Goal: Task Accomplishment & Management: Use online tool/utility

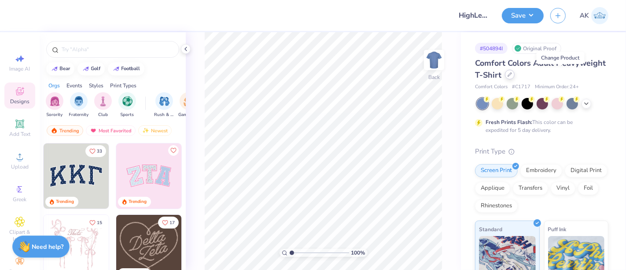
click at [515, 76] on div at bounding box center [510, 75] width 10 height 10
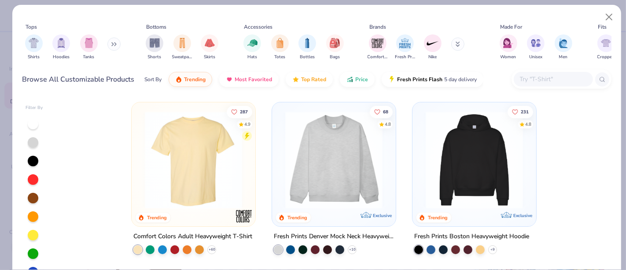
click at [541, 76] on input "text" at bounding box center [553, 79] width 68 height 10
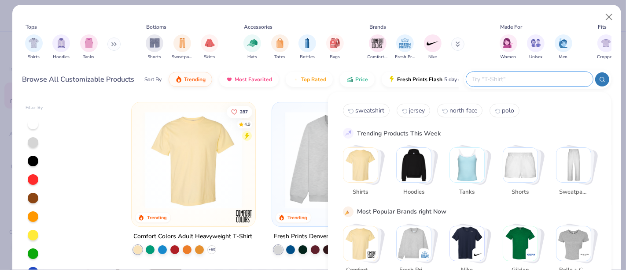
paste input "CT89241804"
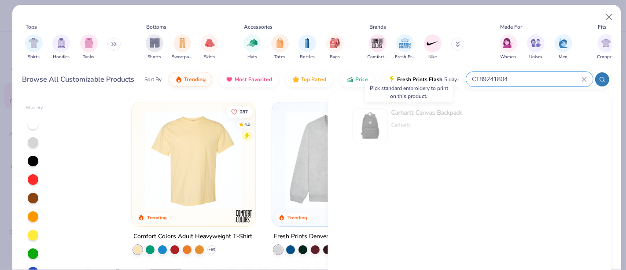
type input "CT89241804"
click at [428, 126] on div "Carhartt" at bounding box center [427, 125] width 71 height 8
click at [608, 15] on button "Close" at bounding box center [609, 17] width 17 height 17
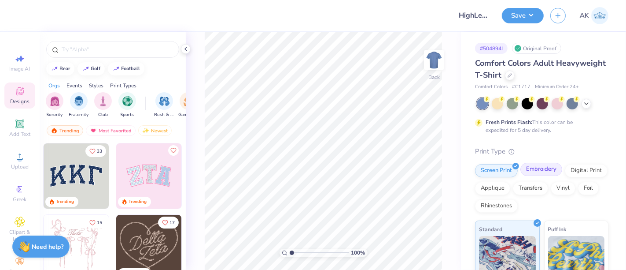
click at [536, 170] on div "Embroidery" at bounding box center [542, 169] width 42 height 13
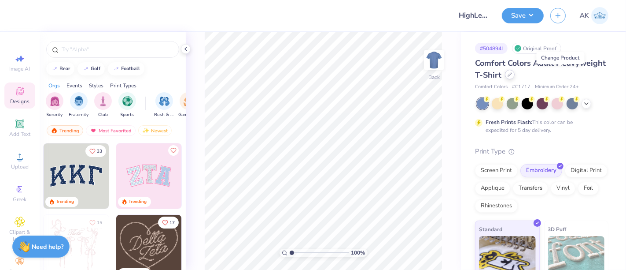
click at [515, 78] on div at bounding box center [510, 75] width 10 height 10
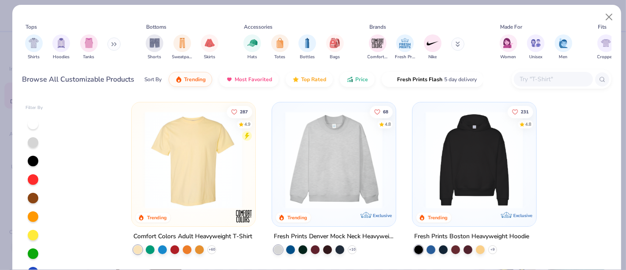
click at [538, 70] on div at bounding box center [562, 79] width 100 height 19
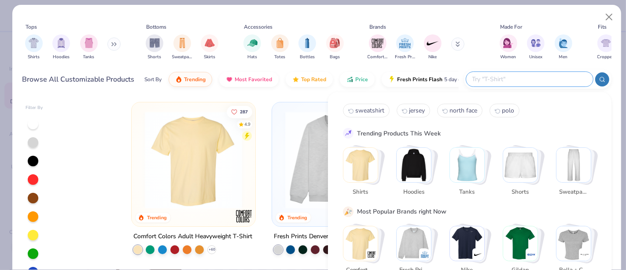
paste input "CT89241804"
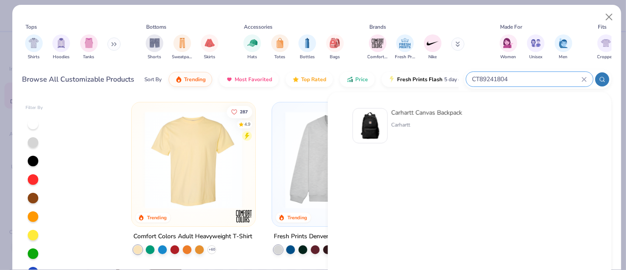
type input "CT89241804"
click at [438, 116] on div "Carhartt Canvas Backpack" at bounding box center [427, 112] width 71 height 9
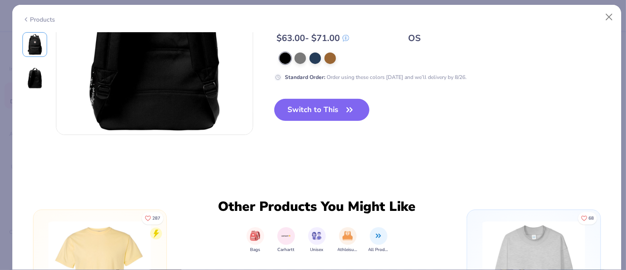
scroll to position [313, 0]
click at [314, 107] on button "Switch to This" at bounding box center [322, 110] width 96 height 22
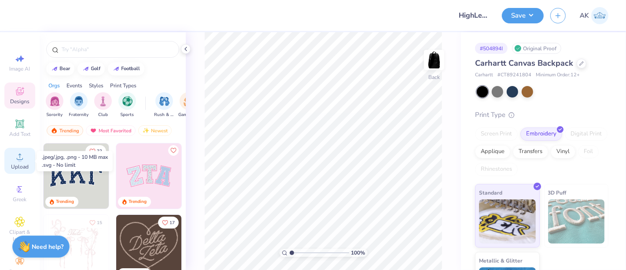
click at [18, 166] on span "Upload" at bounding box center [20, 166] width 18 height 7
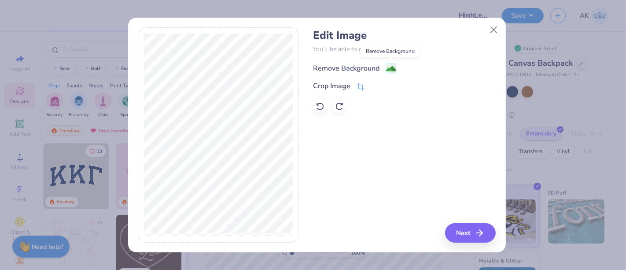
click at [393, 66] on image at bounding box center [391, 69] width 10 height 10
click at [477, 227] on icon "button" at bounding box center [482, 232] width 11 height 11
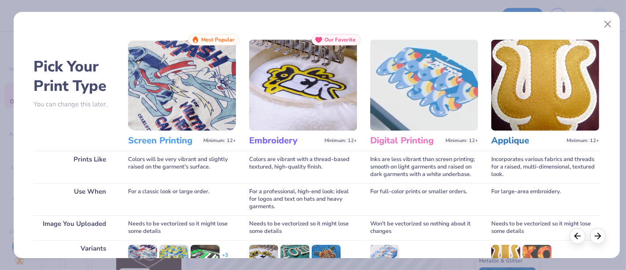
scroll to position [125, 0]
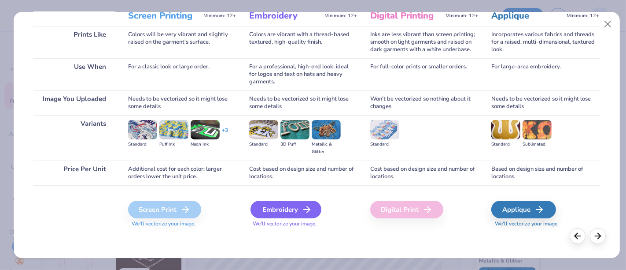
click at [278, 207] on div "Embroidery" at bounding box center [286, 209] width 71 height 18
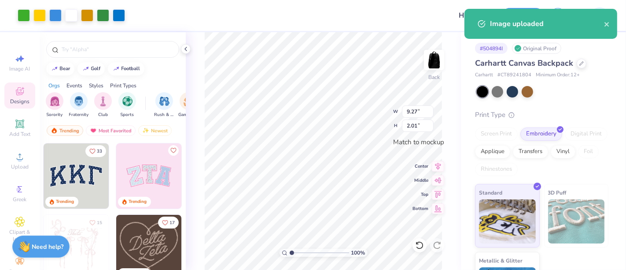
type input "9.27"
type input "2.01"
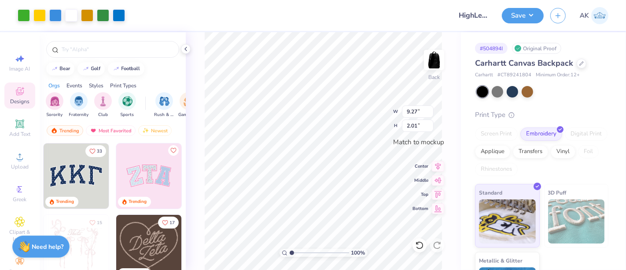
type input "6.96"
type input "1.51"
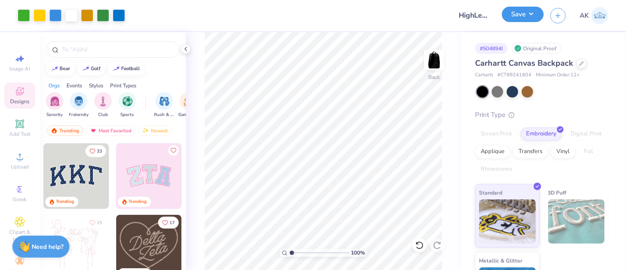
click at [514, 17] on button "Save" at bounding box center [523, 14] width 42 height 15
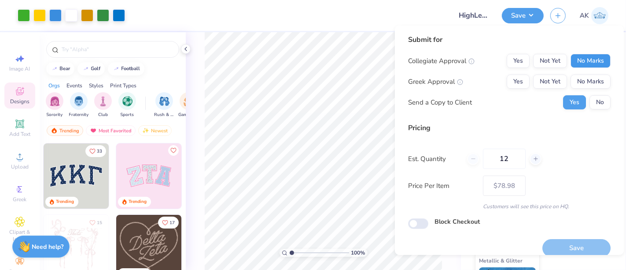
click at [571, 62] on button "No Marks" at bounding box center [591, 61] width 40 height 14
click at [576, 77] on button "No Marks" at bounding box center [591, 81] width 40 height 14
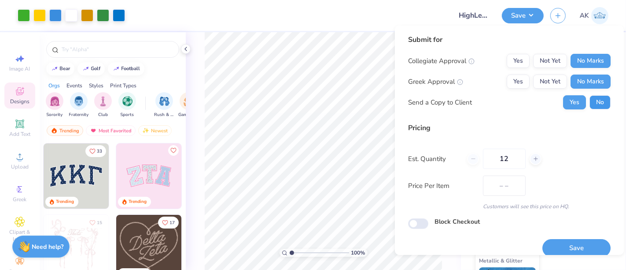
type input "$78.98"
click at [590, 96] on button "No" at bounding box center [600, 102] width 21 height 14
drag, startPoint x: 520, startPoint y: 154, endPoint x: 477, endPoint y: 156, distance: 42.8
click at [477, 156] on div "12" at bounding box center [504, 158] width 74 height 20
type input "50"
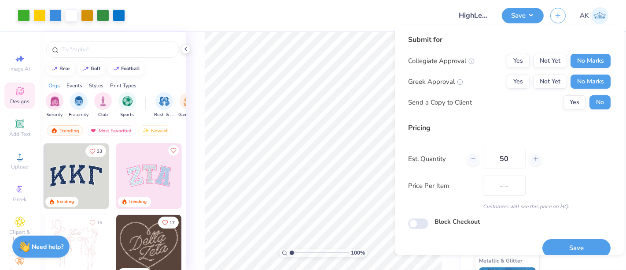
scroll to position [10, 0]
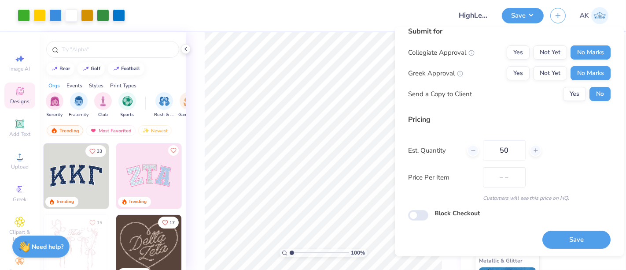
type input "$70.69"
type input "50"
click at [559, 232] on button "Save" at bounding box center [577, 239] width 68 height 18
type input "$70.69"
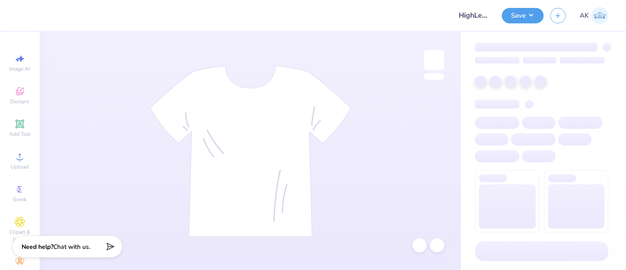
type input "HighLevel Merch Drop 2025"
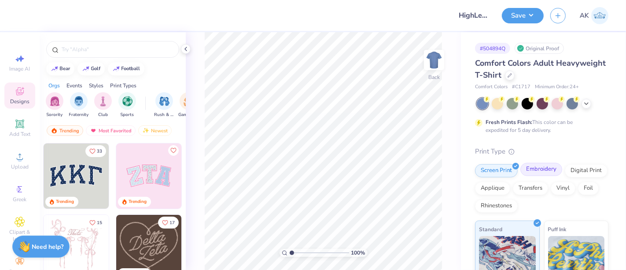
click at [539, 172] on div "Embroidery" at bounding box center [542, 169] width 42 height 13
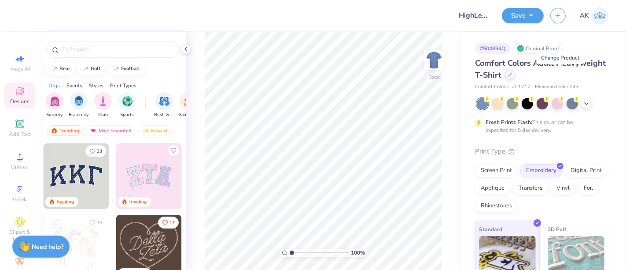
click at [515, 71] on div at bounding box center [510, 75] width 10 height 10
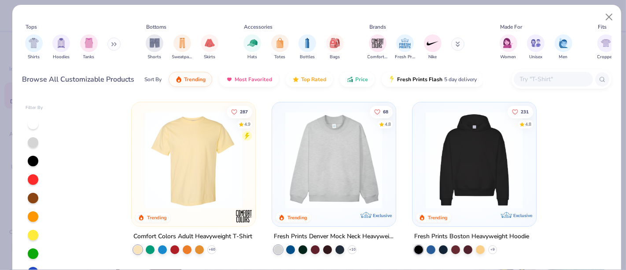
click at [535, 83] on input "text" at bounding box center [553, 79] width 68 height 10
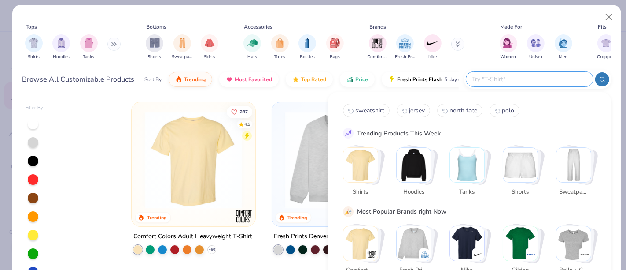
paste input "CK2668"
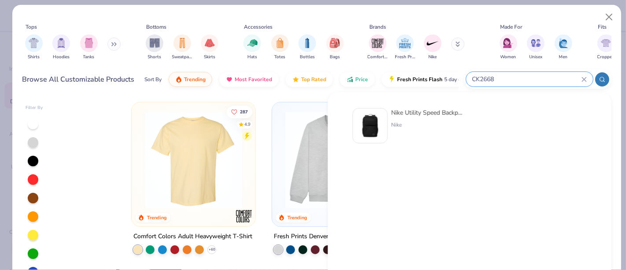
type input "CK2668"
click at [358, 118] on img at bounding box center [370, 125] width 27 height 27
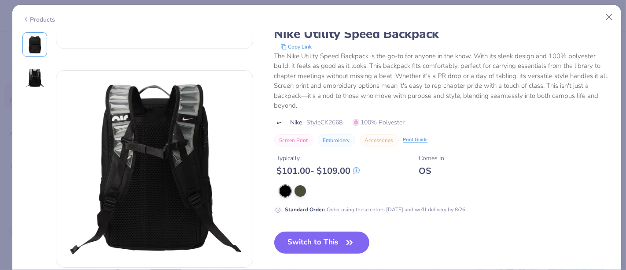
scroll to position [257, 0]
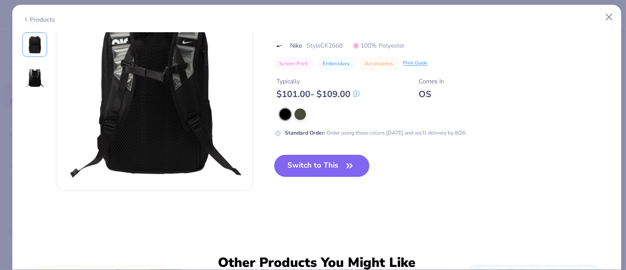
click at [313, 165] on button "Switch to This" at bounding box center [322, 166] width 96 height 22
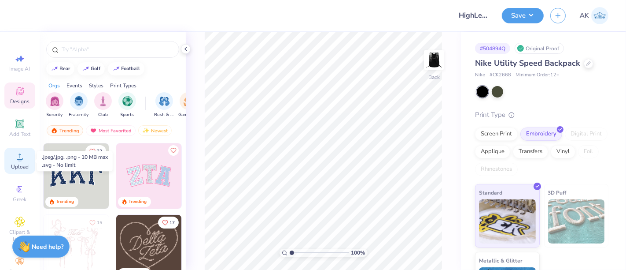
click at [23, 162] on div "Upload" at bounding box center [19, 161] width 31 height 26
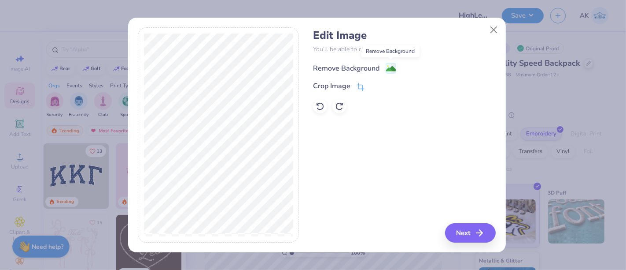
click at [388, 68] on image at bounding box center [391, 69] width 10 height 10
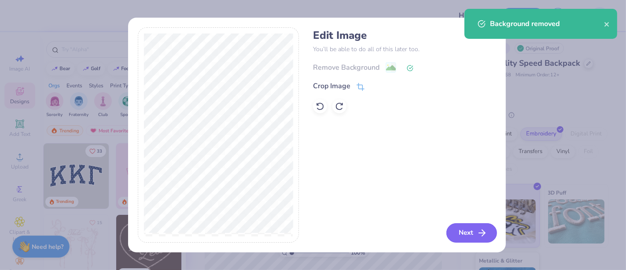
click at [473, 223] on button "Next" at bounding box center [472, 232] width 51 height 19
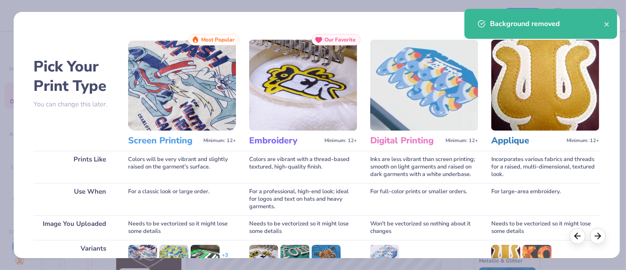
scroll to position [125, 0]
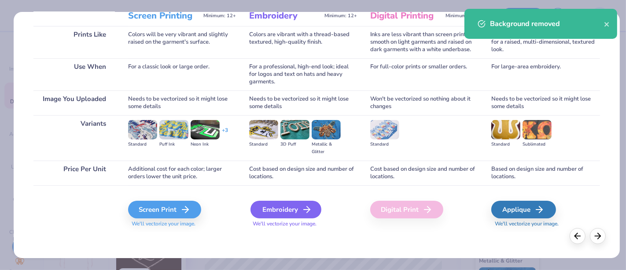
click at [267, 200] on div "Embroidery" at bounding box center [286, 209] width 71 height 18
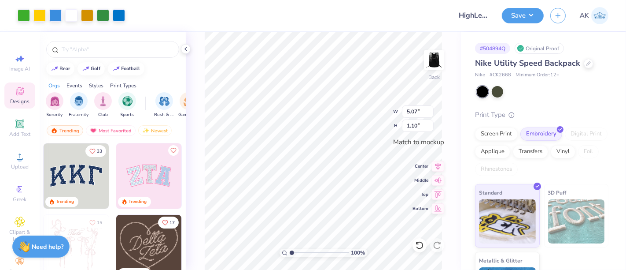
type input "5.07"
type input "1.10"
type input "5.12"
type input "1.11"
type input "6.59"
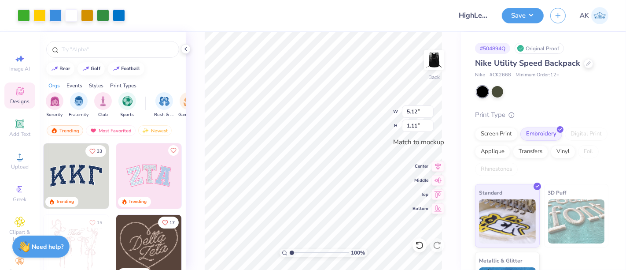
type input "1.43"
type input "6.52"
type input "1.42"
click at [525, 16] on button "Save" at bounding box center [523, 14] width 42 height 15
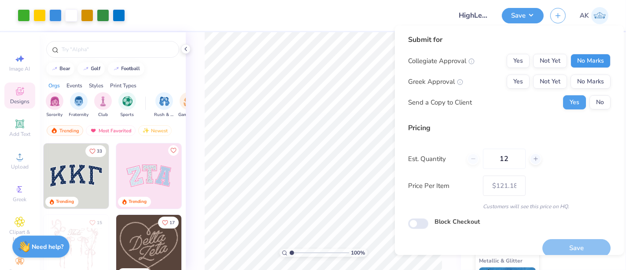
click at [588, 55] on button "No Marks" at bounding box center [591, 61] width 40 height 14
click at [592, 80] on button "No Marks" at bounding box center [591, 81] width 40 height 14
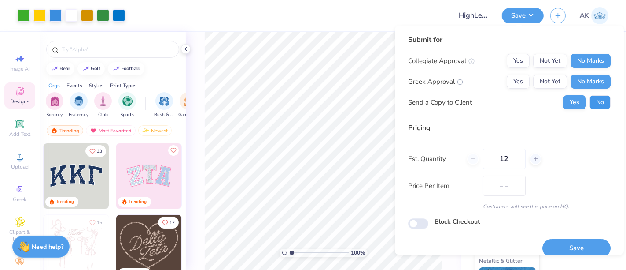
click at [599, 106] on button "No" at bounding box center [600, 102] width 21 height 14
click at [584, 248] on button "Save" at bounding box center [577, 248] width 68 height 18
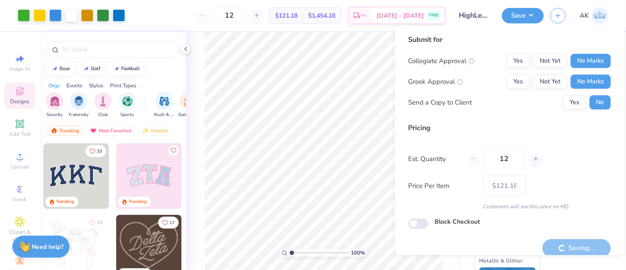
type input "– –"
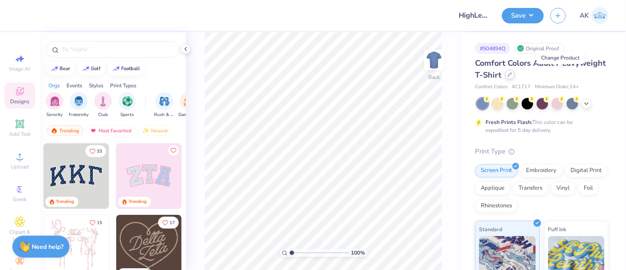
click at [515, 77] on div at bounding box center [510, 75] width 10 height 10
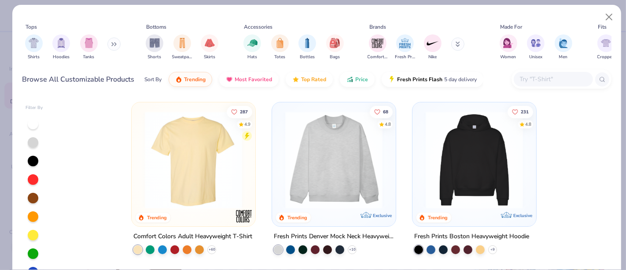
click at [557, 77] on input "text" at bounding box center [553, 79] width 68 height 10
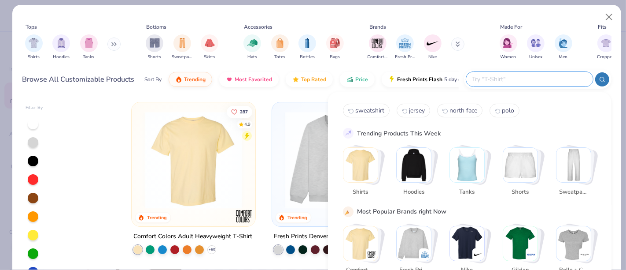
paste input "8863"
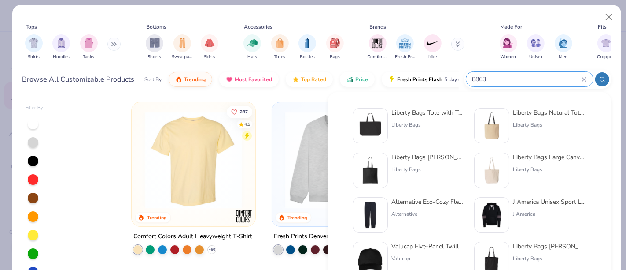
type input "8863"
click at [373, 133] on img at bounding box center [370, 125] width 27 height 27
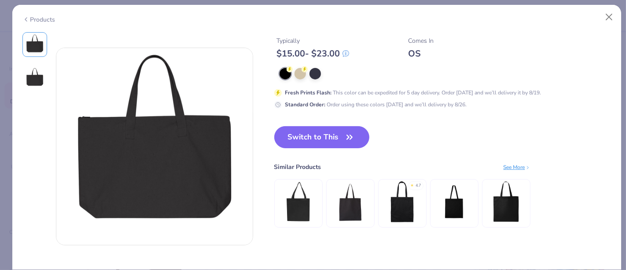
scroll to position [203, 0]
click at [323, 136] on button "Switch to This" at bounding box center [322, 137] width 96 height 22
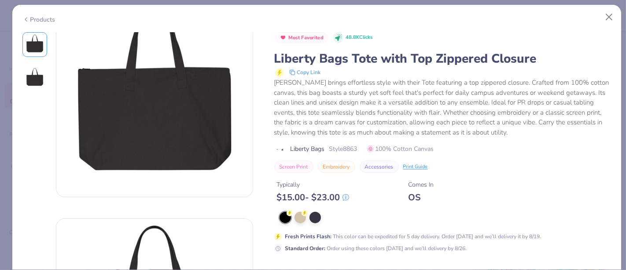
scroll to position [172, 0]
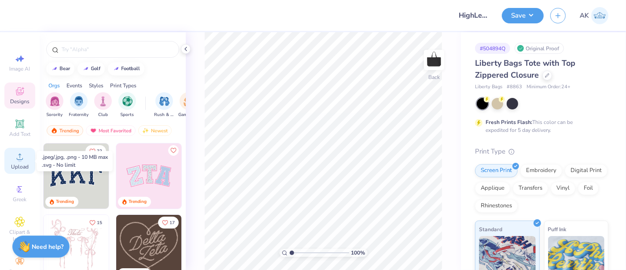
click at [12, 162] on div "Upload" at bounding box center [19, 161] width 31 height 26
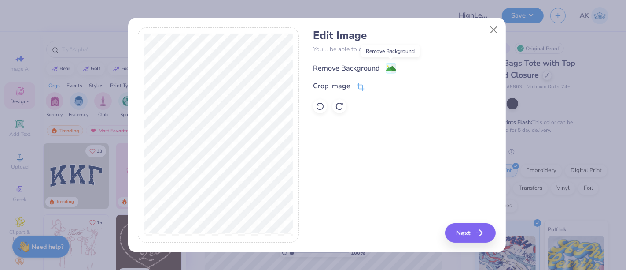
click at [390, 66] on image at bounding box center [391, 69] width 10 height 10
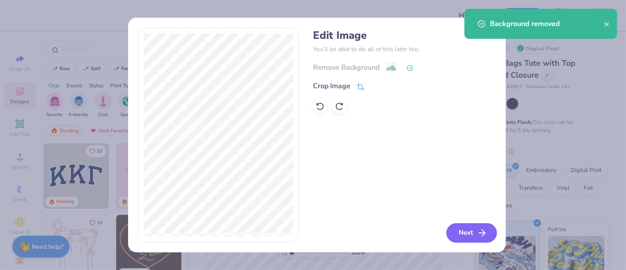
click at [465, 227] on button "Next" at bounding box center [472, 232] width 51 height 19
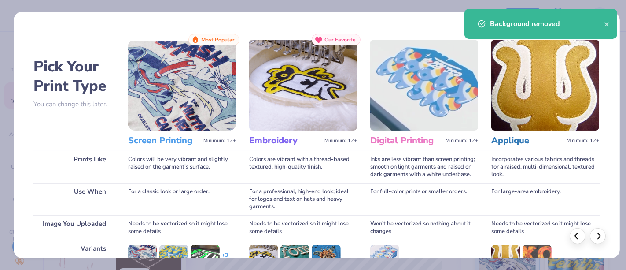
scroll to position [125, 0]
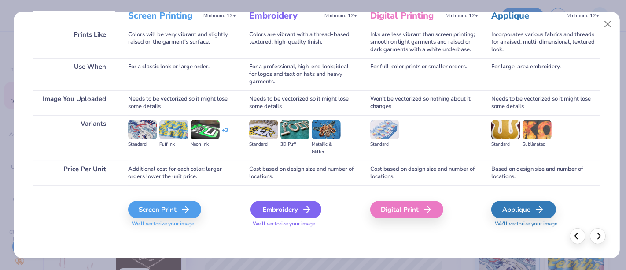
click at [265, 206] on div "Embroidery" at bounding box center [286, 209] width 71 height 18
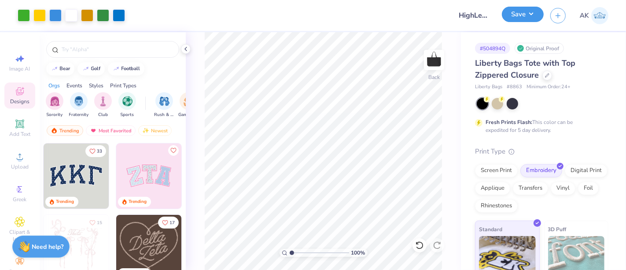
click at [525, 14] on button "Save" at bounding box center [523, 14] width 42 height 15
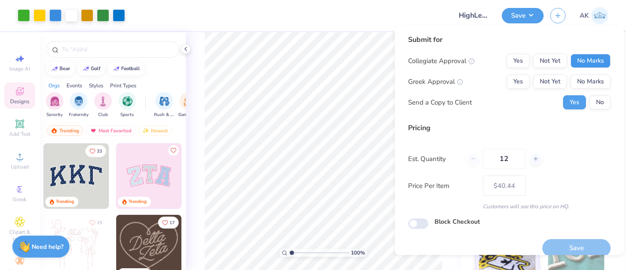
click at [594, 65] on button "No Marks" at bounding box center [591, 61] width 40 height 14
click at [594, 77] on button "No Marks" at bounding box center [591, 81] width 40 height 14
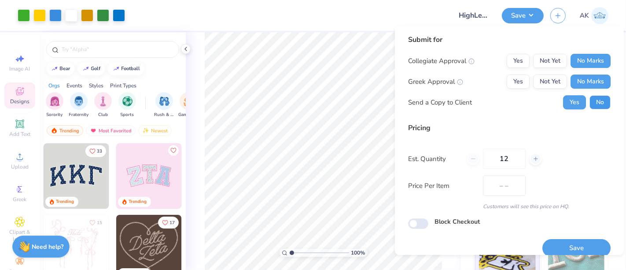
click at [596, 102] on button "No" at bounding box center [600, 102] width 21 height 14
click at [574, 252] on button "Save" at bounding box center [577, 248] width 68 height 18
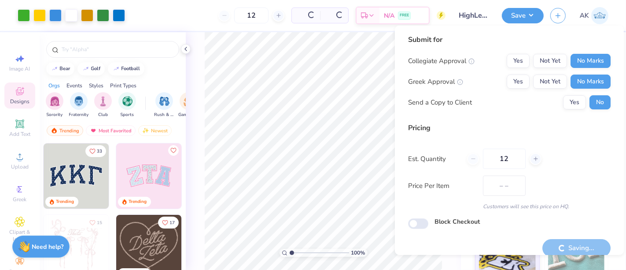
type input "– –"
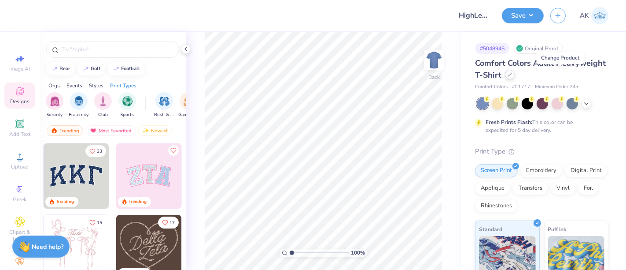
click at [512, 74] on icon at bounding box center [510, 74] width 4 height 4
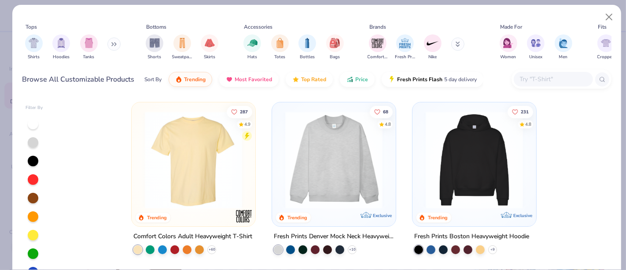
click at [559, 78] on input "text" at bounding box center [553, 79] width 68 height 10
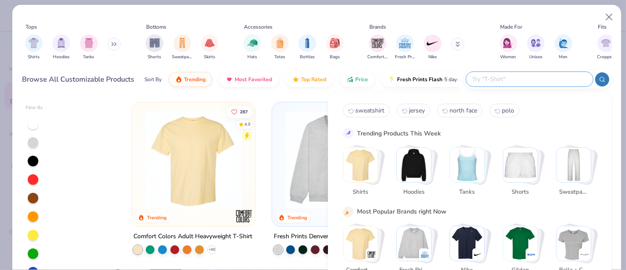
paste input "100318"
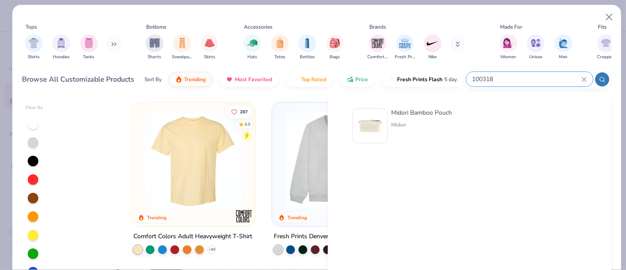
type input "100318"
click at [382, 124] on img at bounding box center [370, 125] width 27 height 27
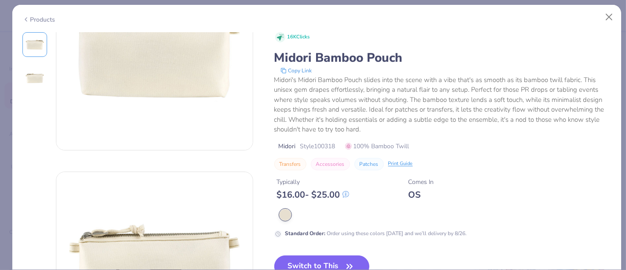
scroll to position [80, 0]
click at [335, 259] on button "Switch to This" at bounding box center [322, 266] width 96 height 22
click at [326, 256] on button "Switch to This" at bounding box center [322, 266] width 96 height 22
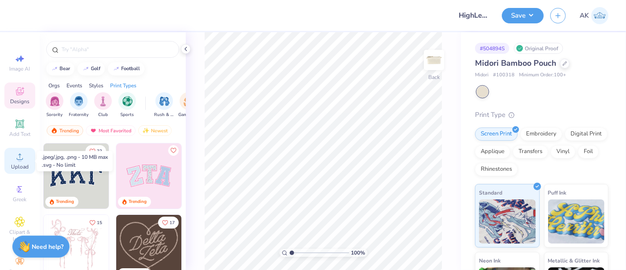
click at [14, 168] on span "Upload" at bounding box center [20, 166] width 18 height 7
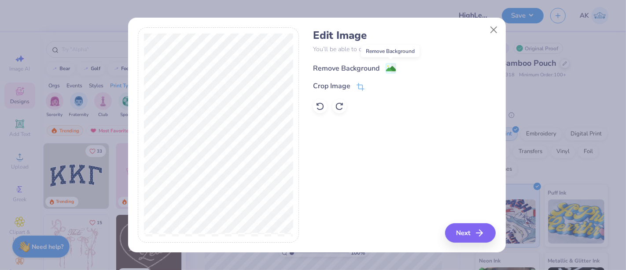
click at [395, 63] on icon at bounding box center [391, 68] width 11 height 11
click at [462, 237] on button "Next" at bounding box center [472, 232] width 51 height 19
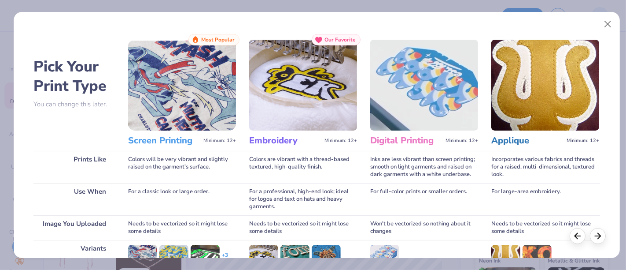
scroll to position [125, 0]
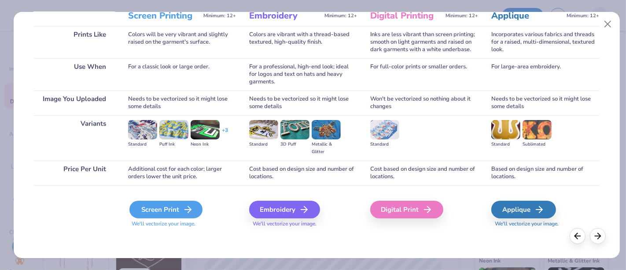
click at [179, 202] on div "Screen Print" at bounding box center [165, 209] width 73 height 18
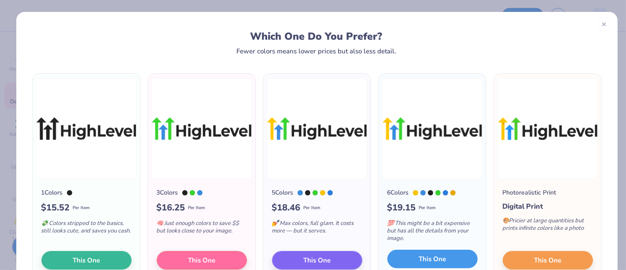
click at [413, 256] on button "This One" at bounding box center [433, 258] width 90 height 18
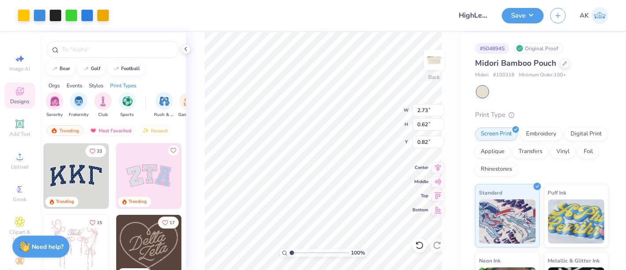
type input "0.82"
type input "3.60"
type input "0.81"
type input "0.75"
click at [526, 15] on button "Save" at bounding box center [523, 14] width 42 height 15
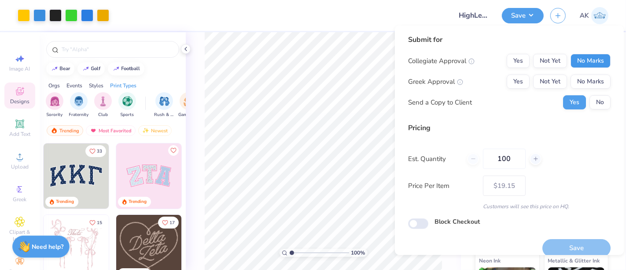
click at [576, 58] on button "No Marks" at bounding box center [591, 61] width 40 height 14
click at [579, 78] on button "No Marks" at bounding box center [591, 81] width 40 height 14
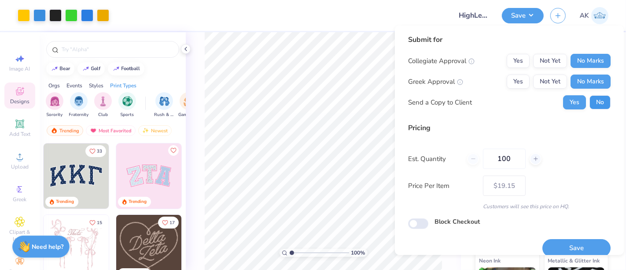
click at [590, 97] on button "No" at bounding box center [600, 102] width 21 height 14
click at [584, 243] on button "Save" at bounding box center [577, 248] width 68 height 18
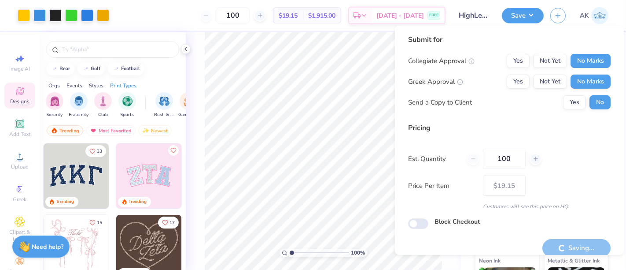
type input "– –"
